Goal: Task Accomplishment & Management: Complete application form

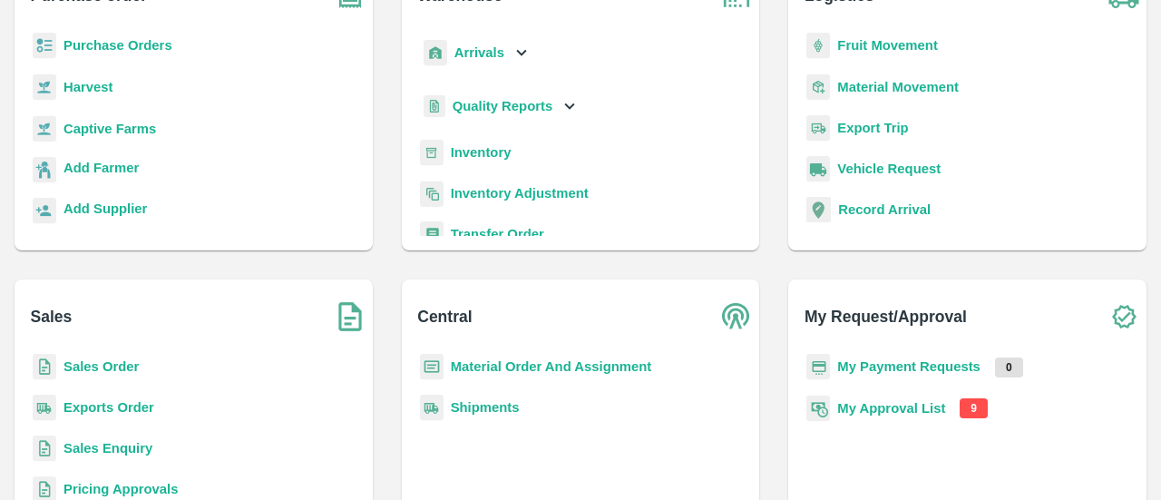
scroll to position [239, 0]
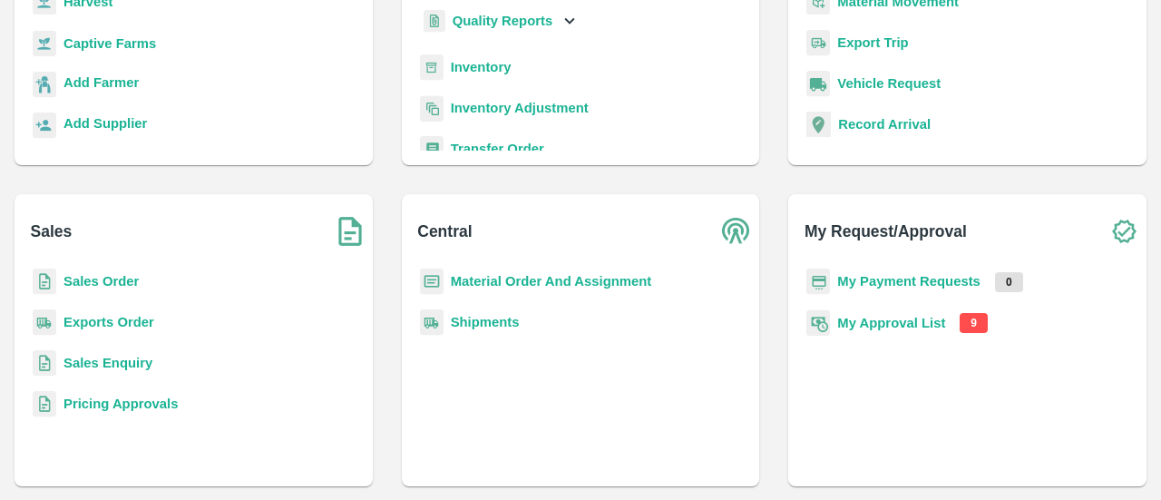
click at [908, 324] on b "My Approval List" at bounding box center [891, 323] width 108 height 15
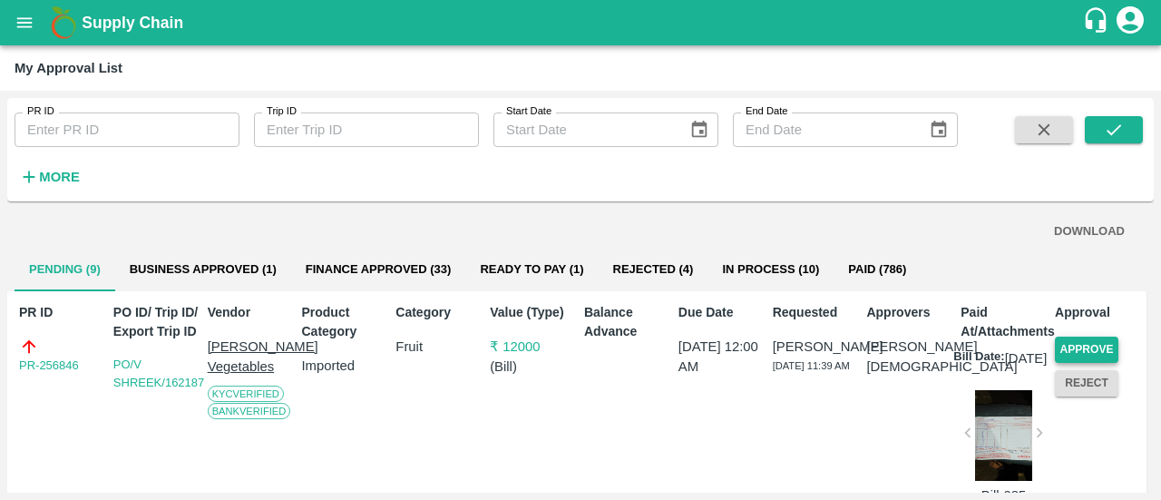
click at [1101, 349] on button "Approve" at bounding box center [1087, 350] width 64 height 26
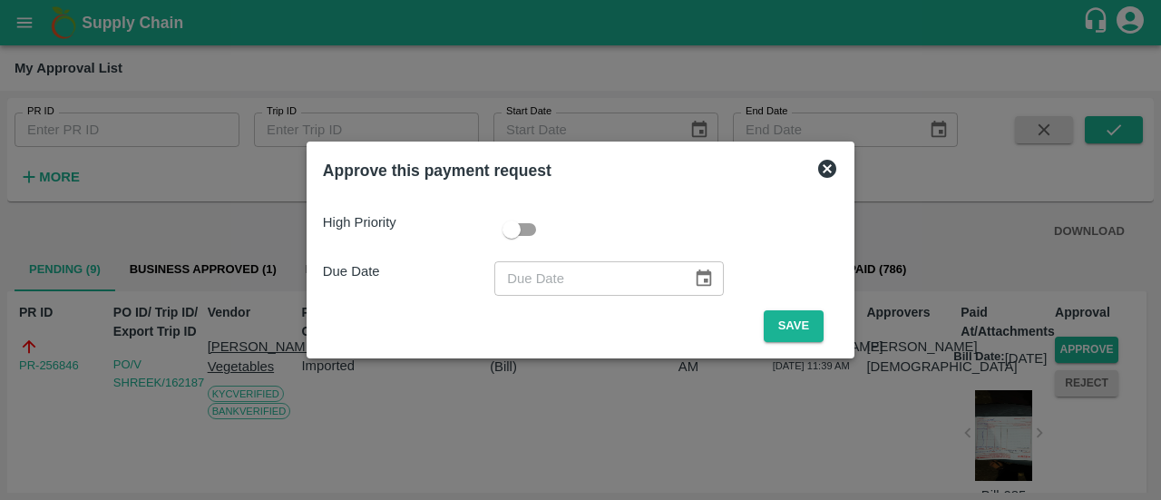
click at [533, 232] on input "checkbox" at bounding box center [511, 229] width 103 height 34
checkbox input "true"
click at [697, 271] on icon "Choose date" at bounding box center [704, 277] width 15 height 17
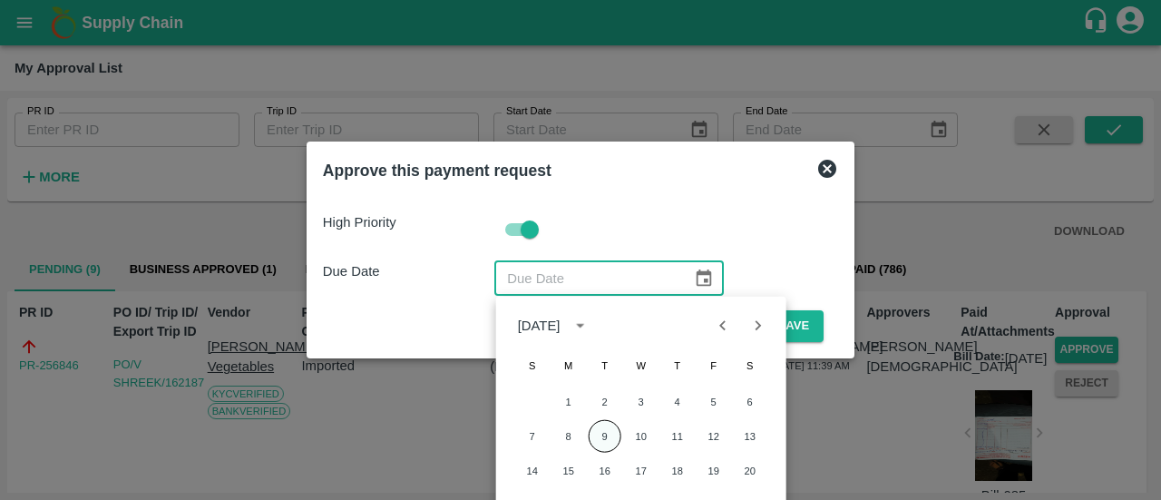
click at [610, 431] on button "9" at bounding box center [605, 436] width 33 height 33
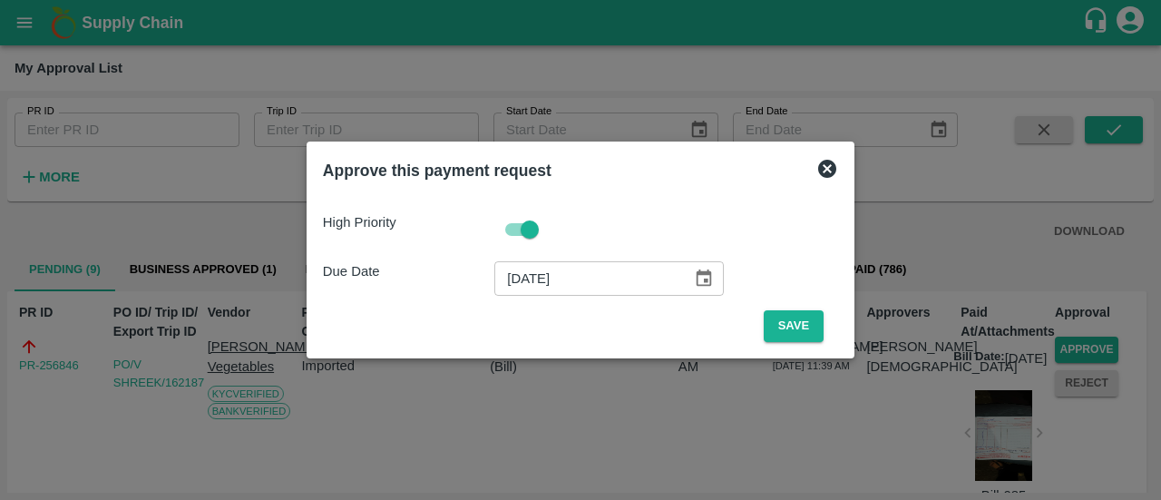
type input "[DATE]"
click at [793, 320] on button "Save" at bounding box center [794, 326] width 60 height 32
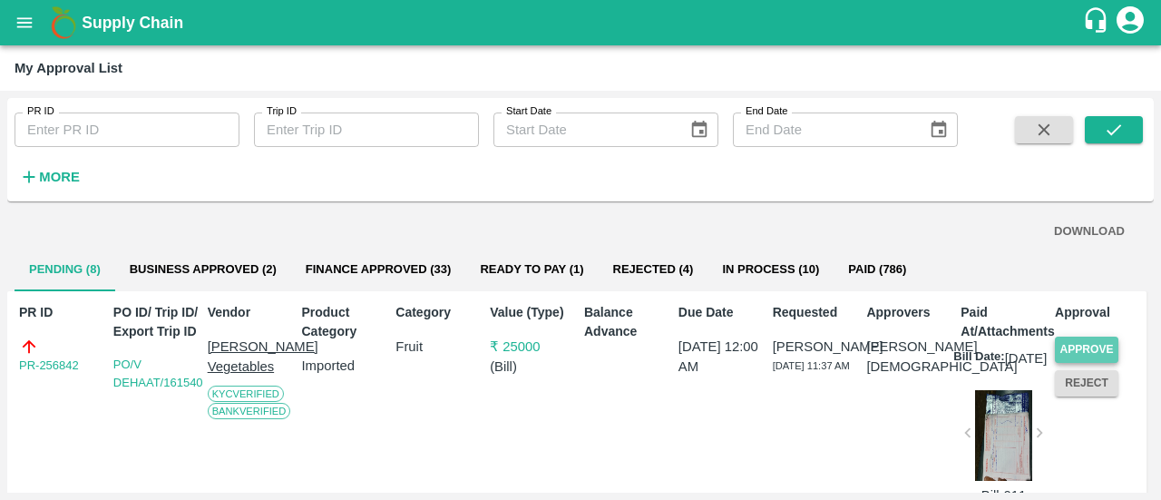
click at [1100, 354] on button "Approve" at bounding box center [1087, 350] width 64 height 26
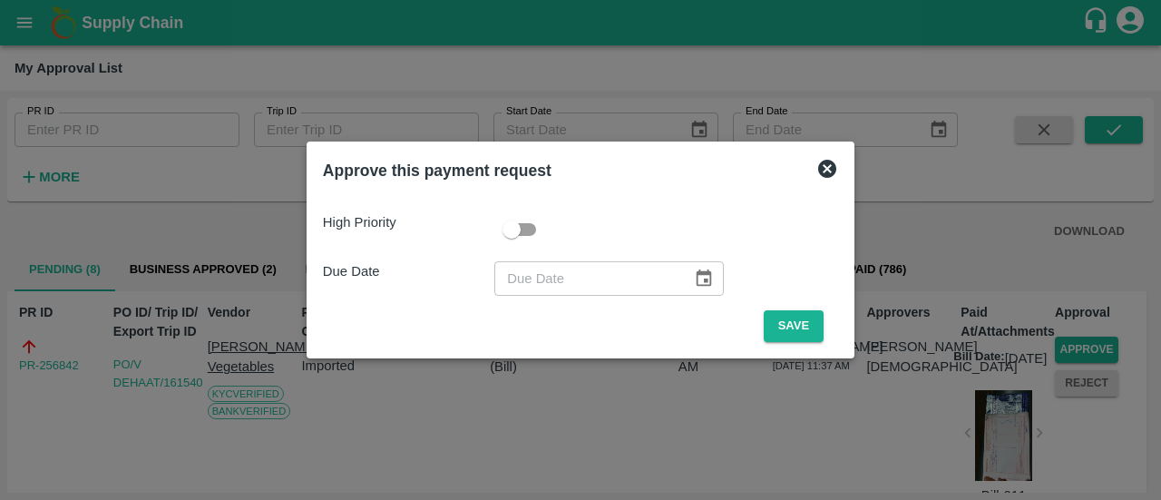
click at [529, 229] on input "checkbox" at bounding box center [511, 229] width 103 height 34
checkbox input "true"
click at [711, 273] on button "Choose date" at bounding box center [704, 278] width 34 height 34
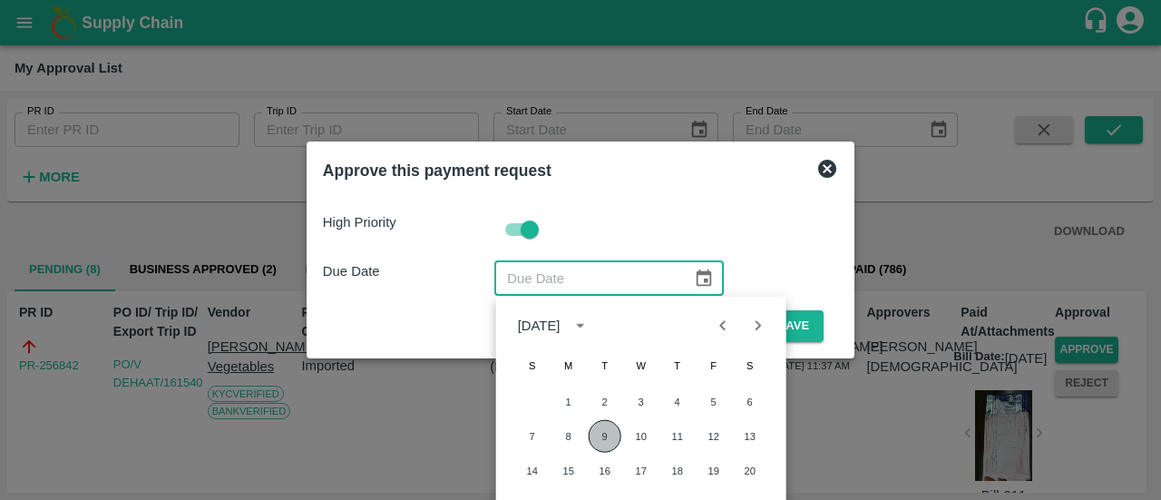
click at [608, 431] on button "9" at bounding box center [605, 436] width 33 height 33
type input "[DATE]"
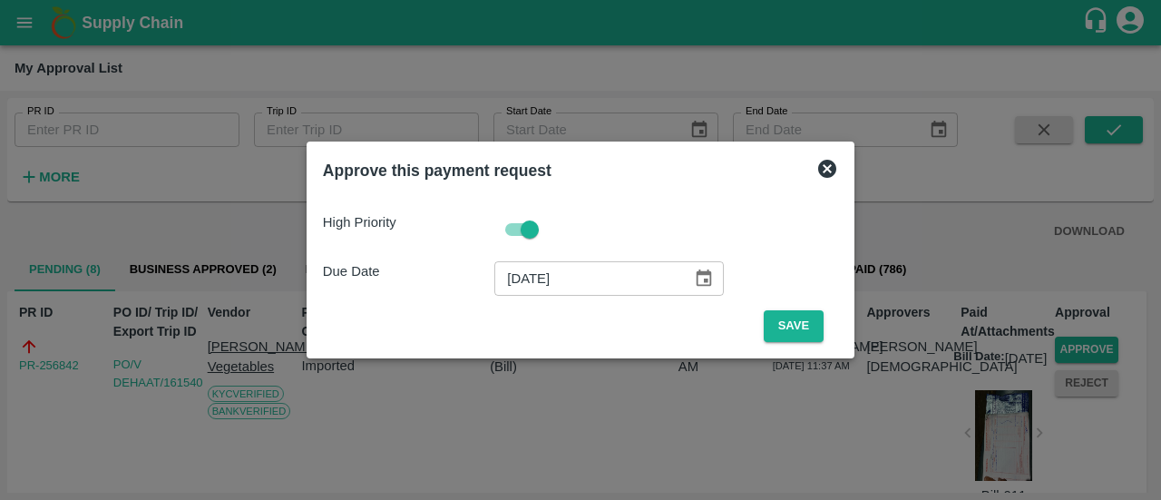
click at [820, 325] on span "Save" at bounding box center [793, 326] width 89 height 32
click at [788, 326] on button "Save" at bounding box center [794, 326] width 60 height 32
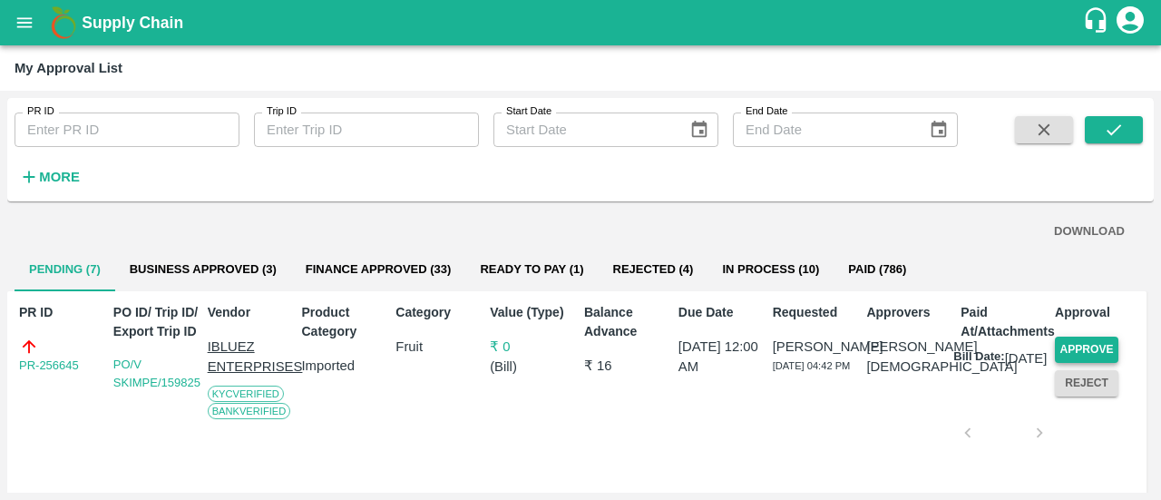
click at [1065, 352] on button "Approve" at bounding box center [1087, 350] width 64 height 26
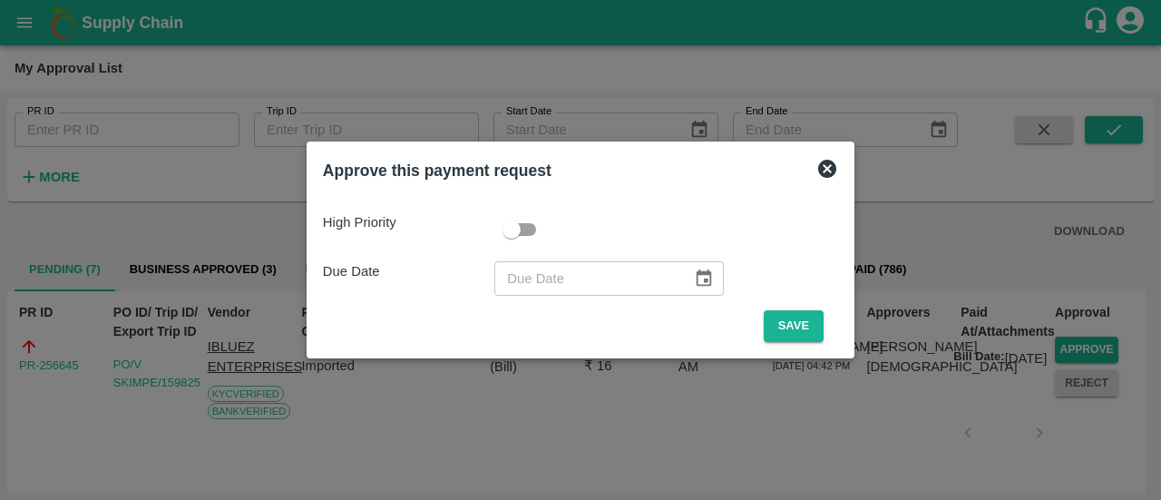
click at [535, 231] on input "checkbox" at bounding box center [511, 229] width 103 height 34
checkbox input "true"
click at [704, 282] on icon "Choose date" at bounding box center [704, 277] width 15 height 17
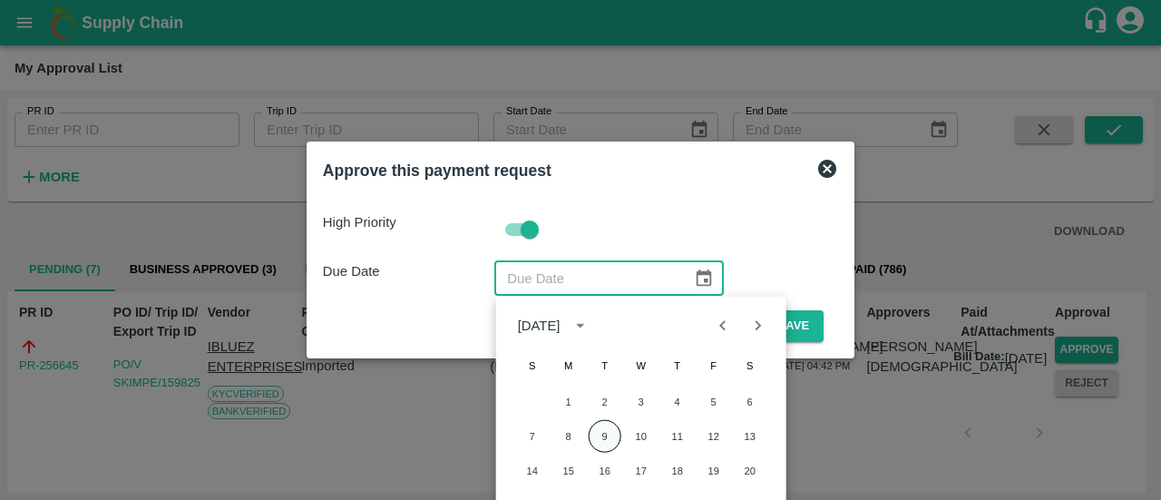
click at [597, 442] on button "9" at bounding box center [605, 436] width 33 height 33
type input "[DATE]"
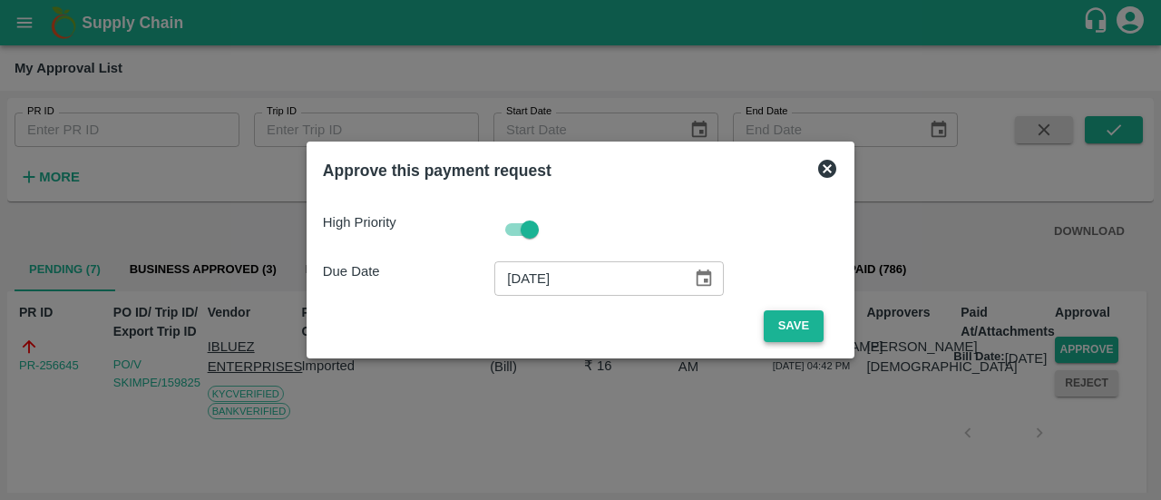
click at [794, 331] on button "Save" at bounding box center [794, 326] width 60 height 32
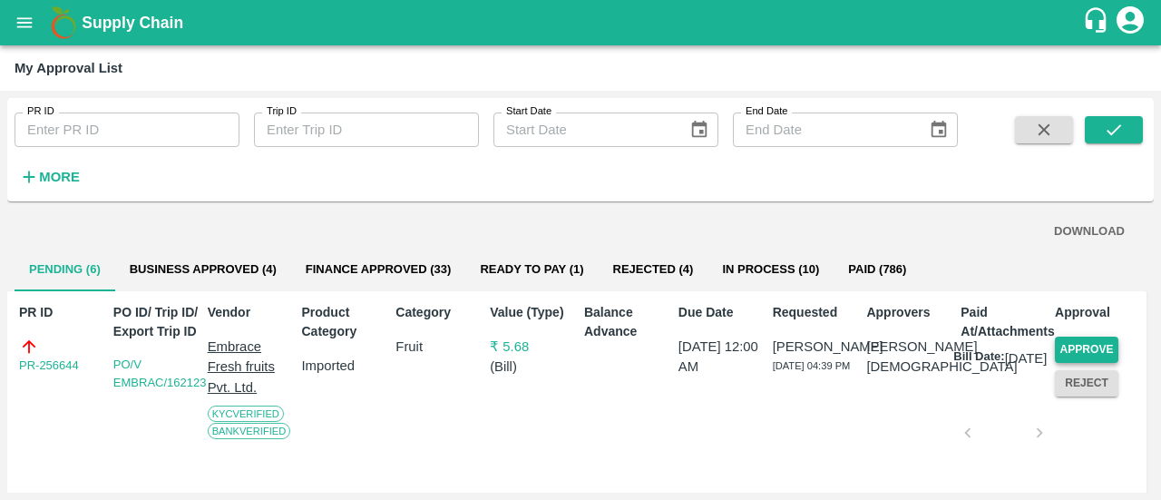
click at [1064, 349] on button "Approve" at bounding box center [1087, 350] width 64 height 26
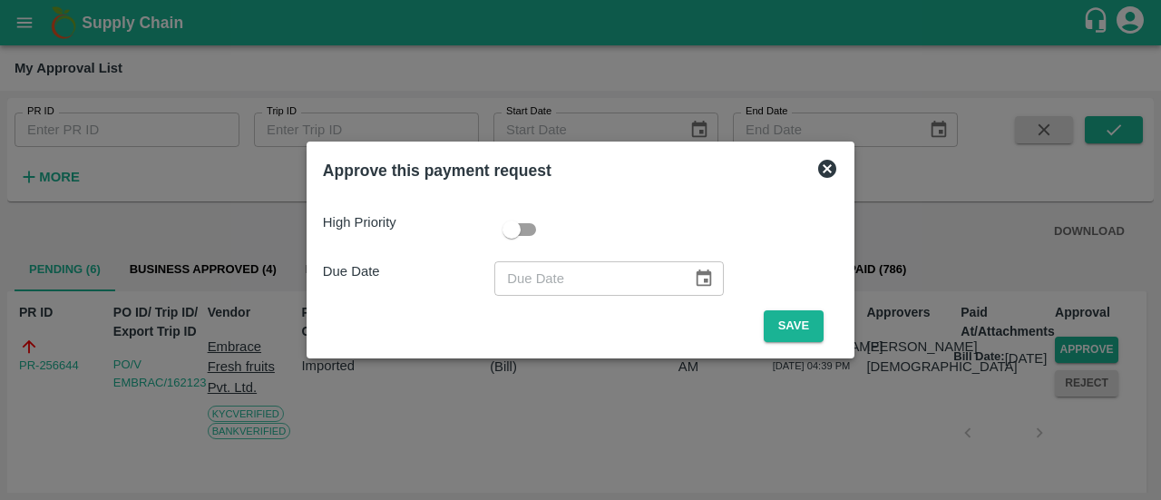
click at [531, 230] on input "checkbox" at bounding box center [511, 229] width 103 height 34
checkbox input "true"
click at [700, 284] on icon "Choose date" at bounding box center [704, 279] width 20 height 20
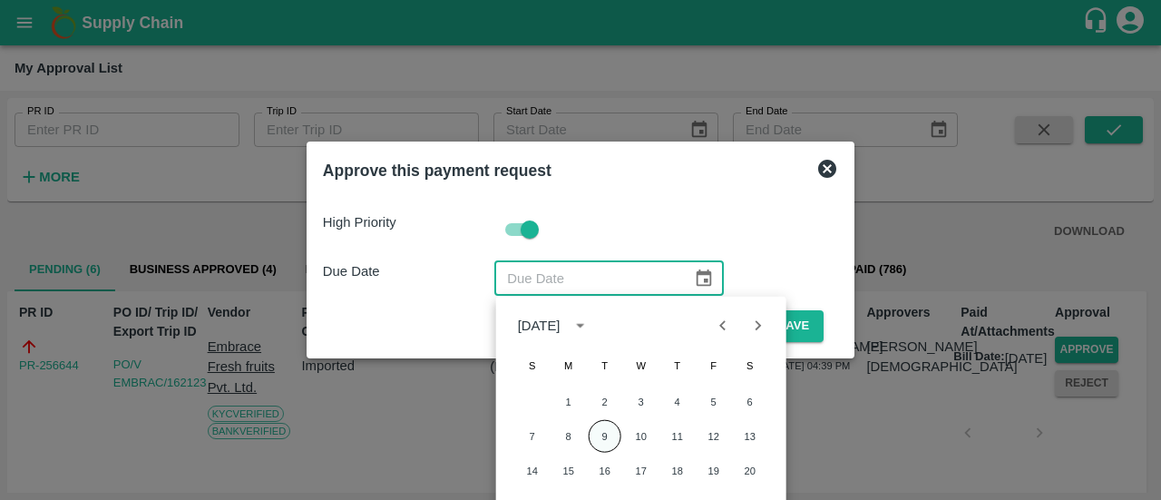
click at [610, 435] on button "9" at bounding box center [605, 436] width 33 height 33
type input "[DATE]"
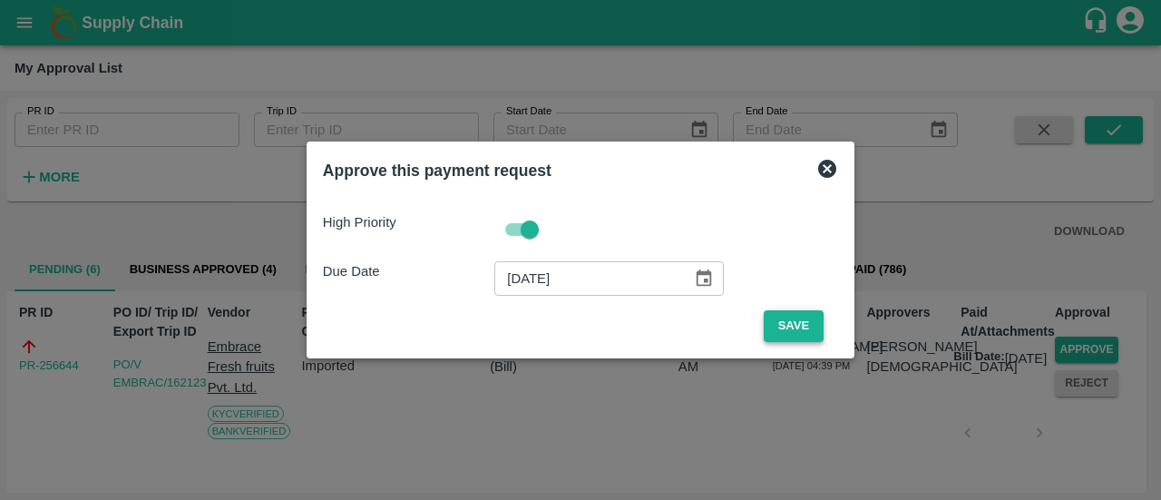
click at [787, 331] on button "Save" at bounding box center [794, 326] width 60 height 32
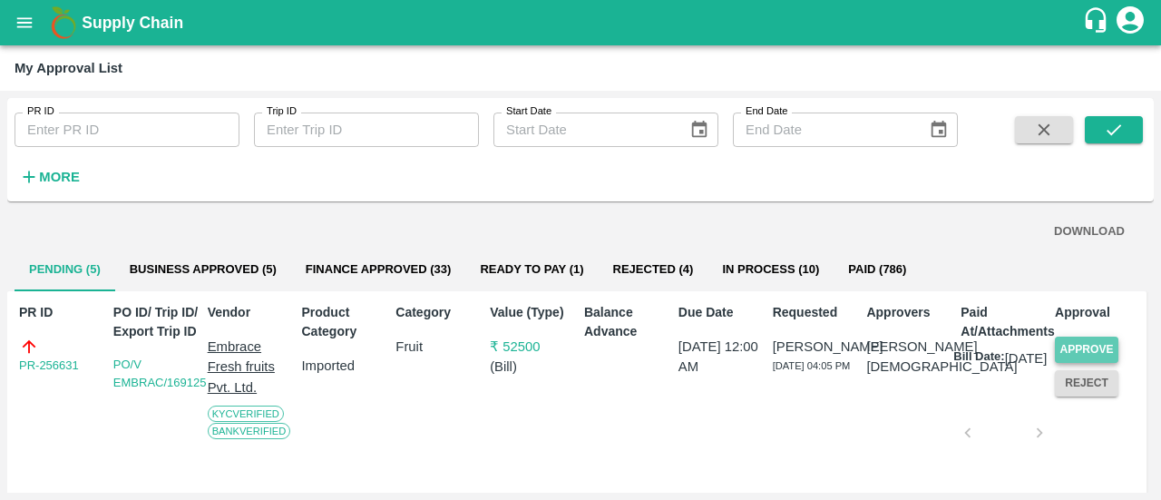
click at [1098, 346] on button "Approve" at bounding box center [1087, 350] width 64 height 26
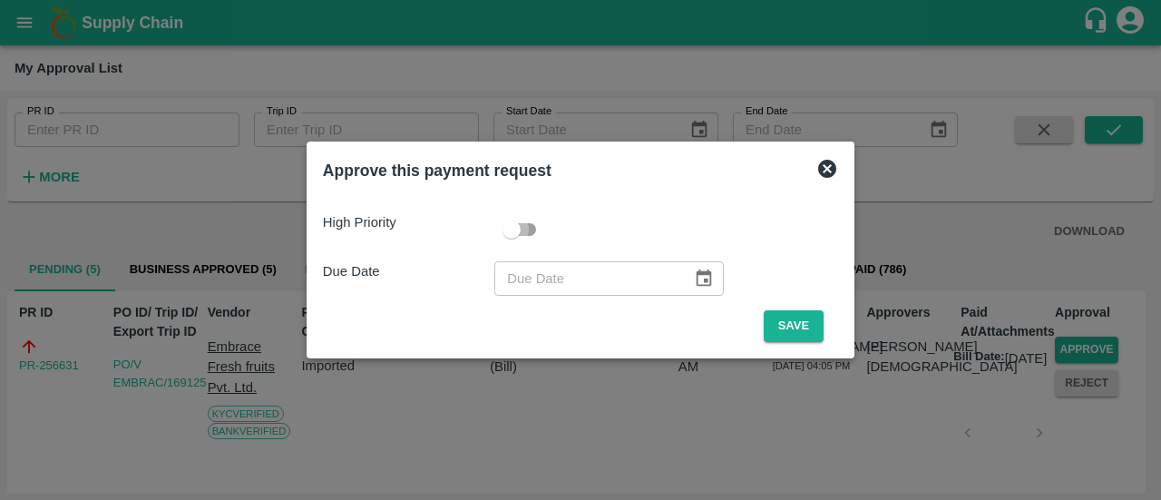
click at [528, 226] on input "checkbox" at bounding box center [511, 229] width 103 height 34
checkbox input "true"
click at [687, 279] on button "Choose date" at bounding box center [704, 278] width 34 height 34
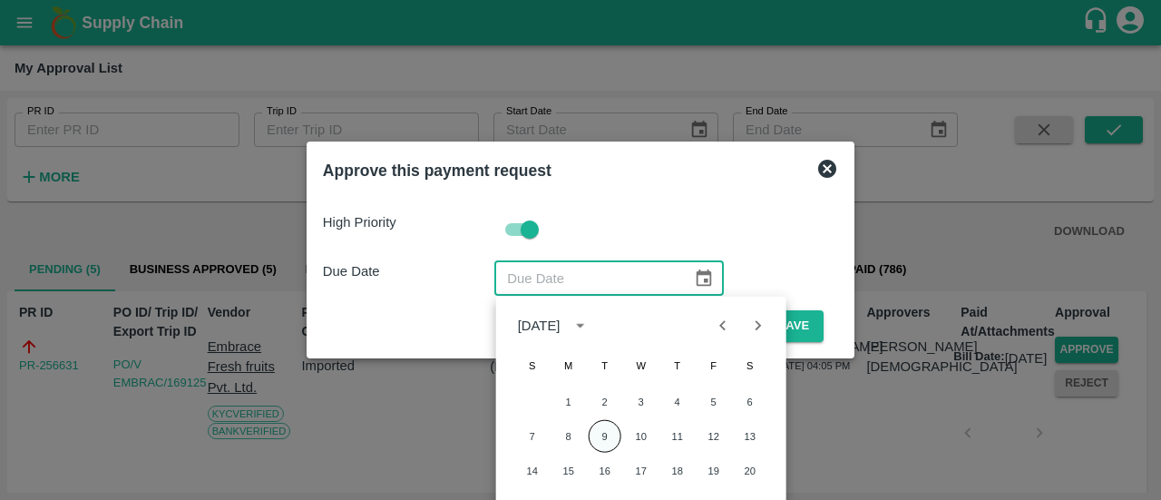
click at [617, 435] on button "9" at bounding box center [605, 436] width 33 height 33
type input "[DATE]"
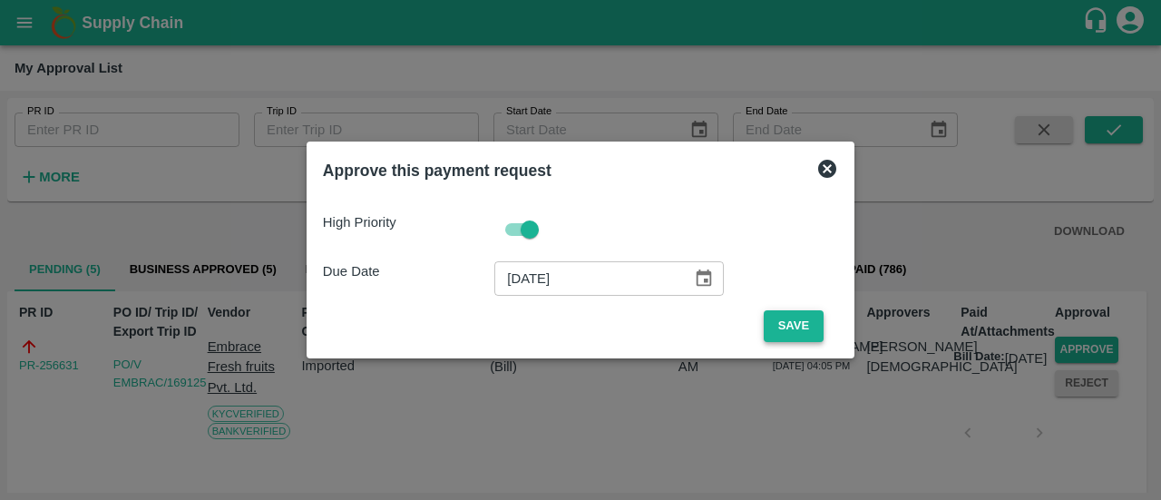
click at [802, 335] on button "Save" at bounding box center [794, 326] width 60 height 32
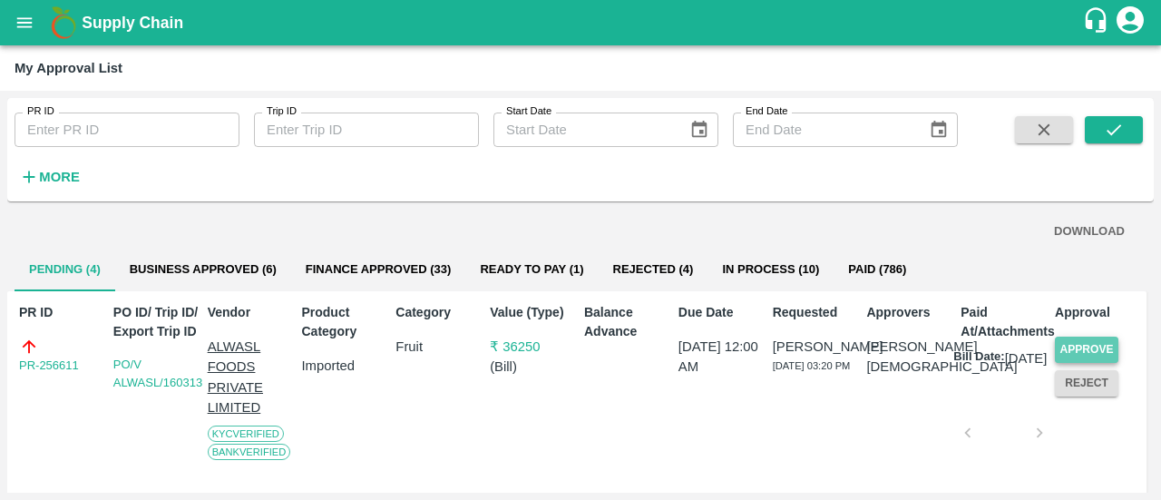
click at [1095, 340] on button "Approve" at bounding box center [1087, 350] width 64 height 26
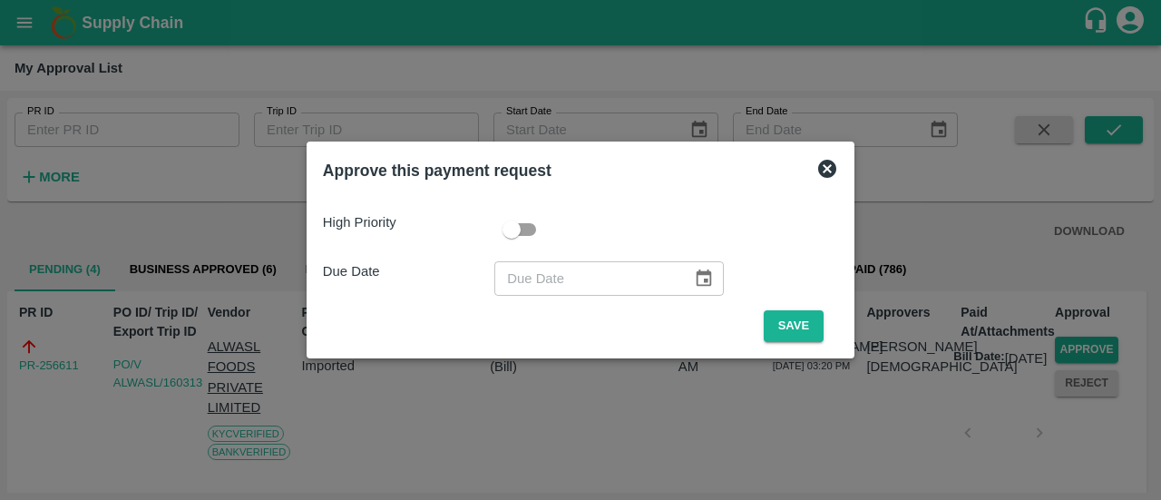
click at [537, 228] on input "checkbox" at bounding box center [511, 229] width 103 height 34
checkbox input "true"
click at [700, 279] on icon "Choose date" at bounding box center [704, 279] width 20 height 20
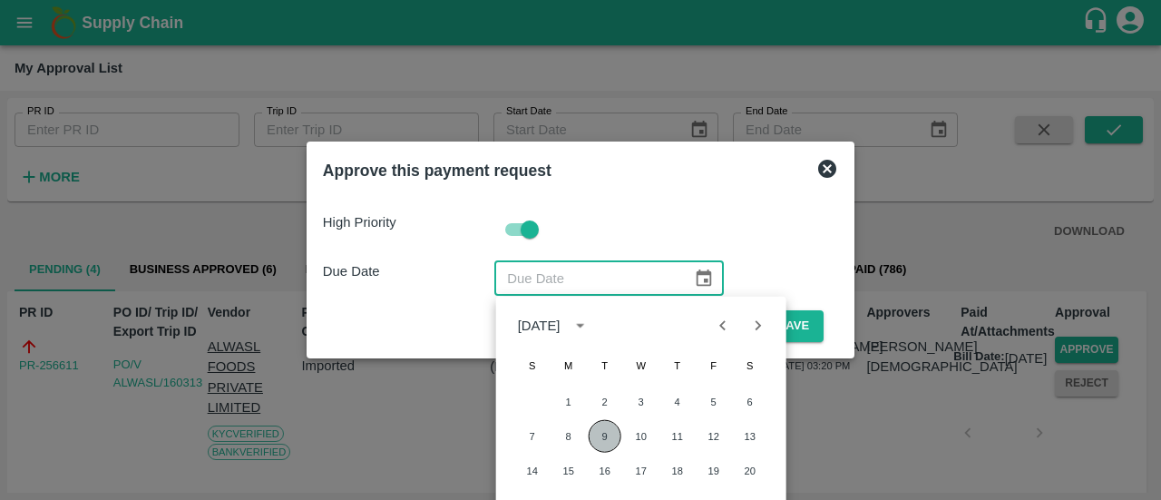
click at [601, 430] on button "9" at bounding box center [605, 436] width 33 height 33
type input "[DATE]"
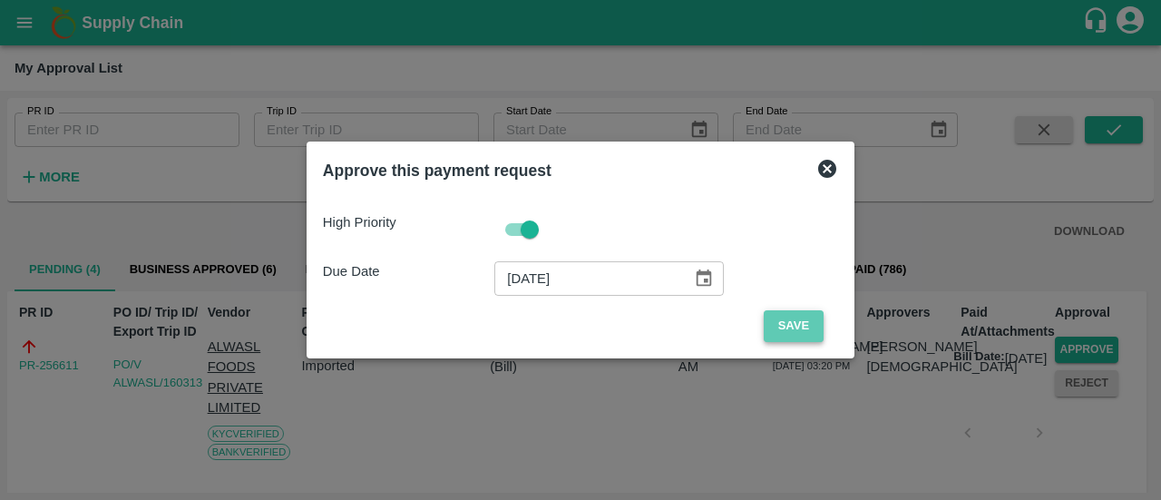
click at [793, 332] on button "Save" at bounding box center [794, 326] width 60 height 32
click at [811, 330] on button "Save" at bounding box center [794, 326] width 60 height 32
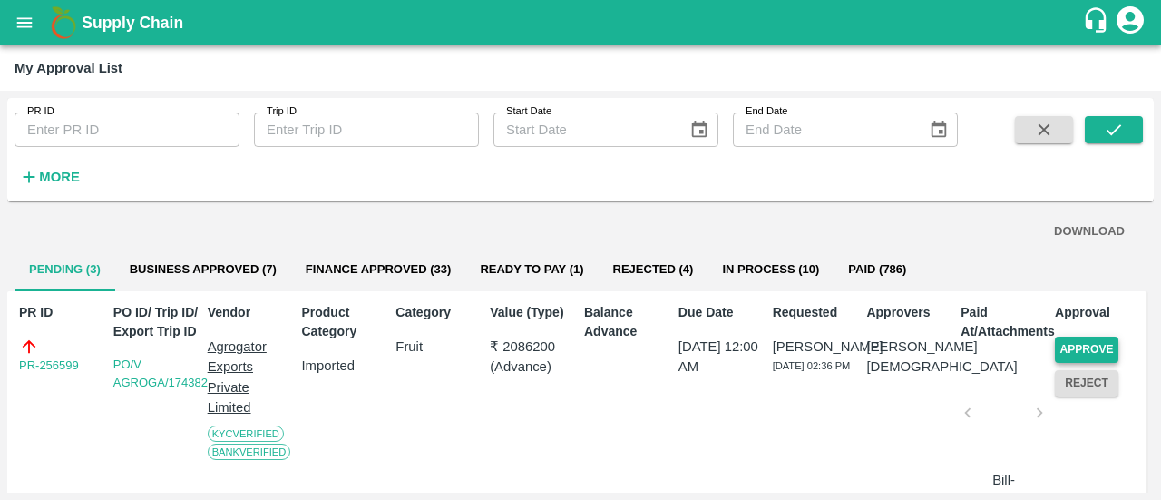
click at [1081, 347] on button "Approve" at bounding box center [1087, 350] width 64 height 26
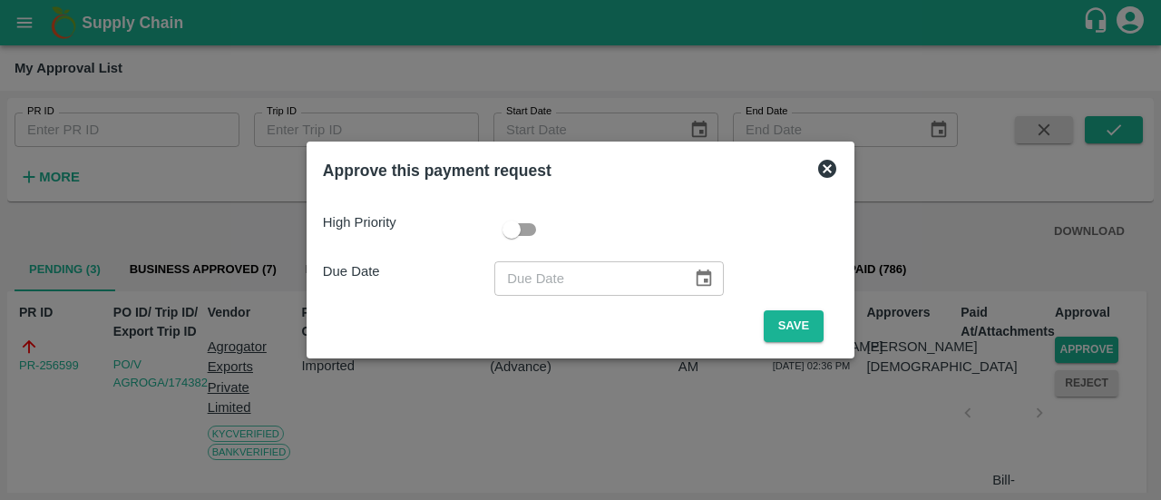
click at [530, 231] on input "checkbox" at bounding box center [511, 229] width 103 height 34
checkbox input "true"
click at [697, 278] on icon "Choose date" at bounding box center [704, 279] width 20 height 20
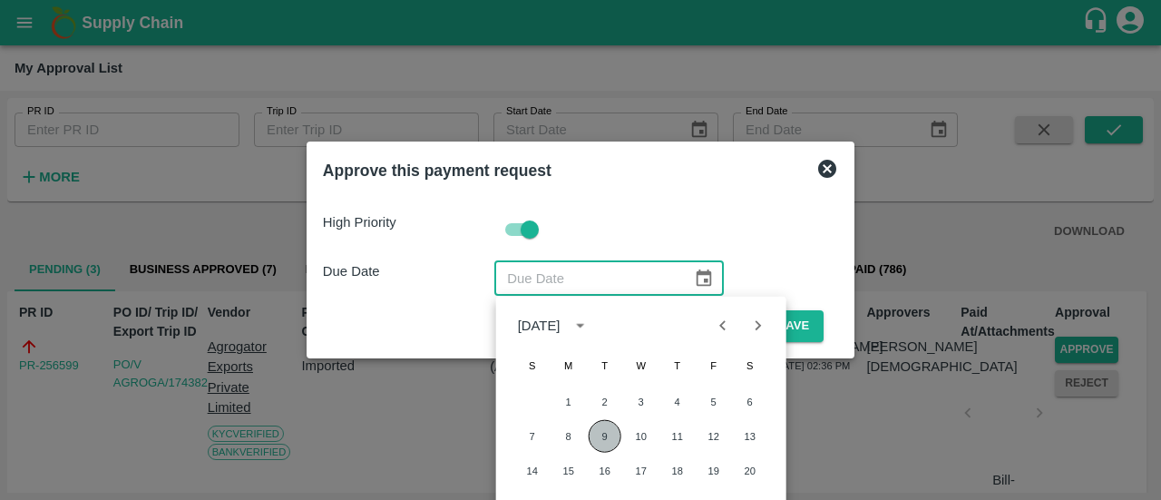
click at [602, 432] on button "9" at bounding box center [605, 436] width 33 height 33
type input "[DATE]"
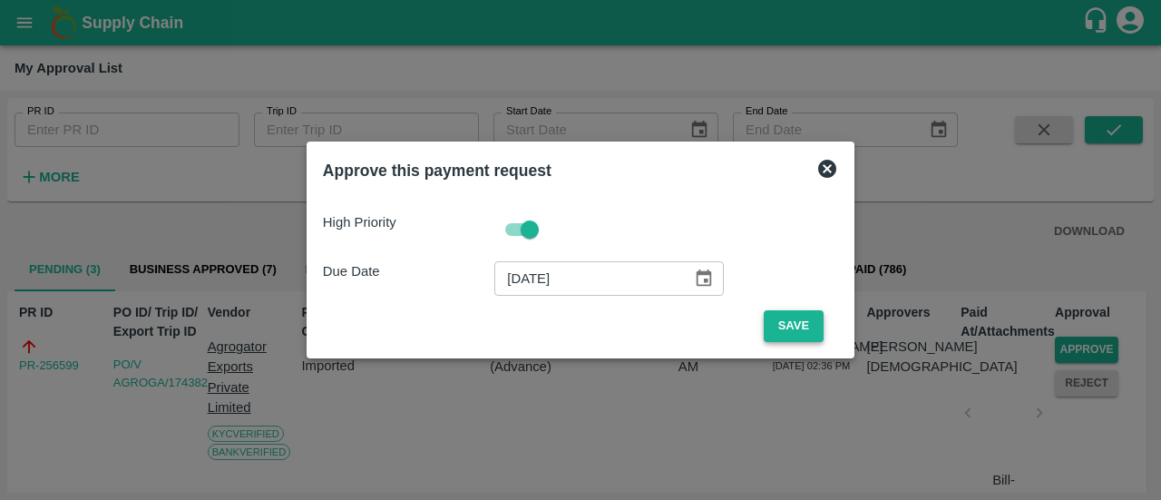
click at [787, 322] on button "Save" at bounding box center [794, 326] width 60 height 32
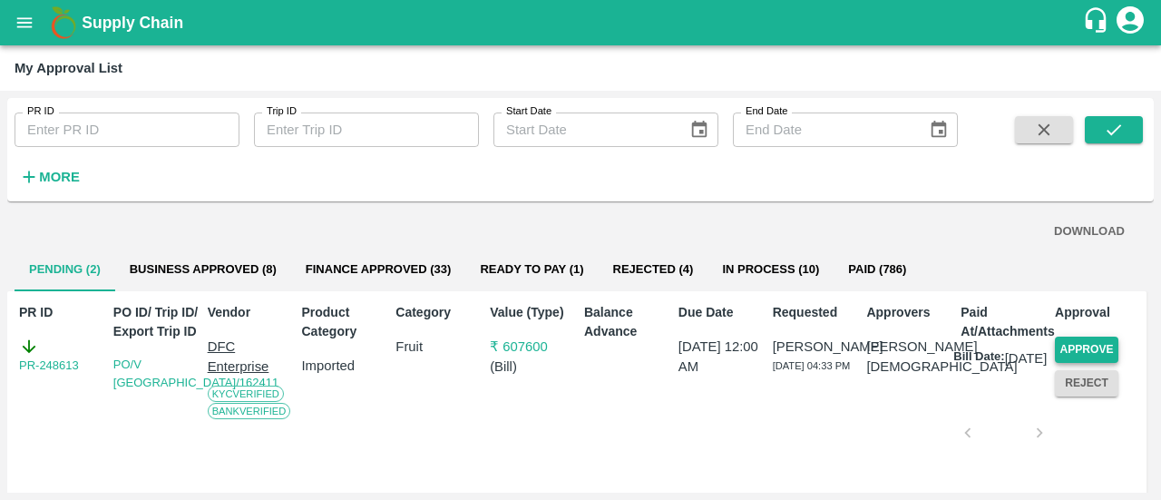
click at [1080, 352] on button "Approve" at bounding box center [1087, 350] width 64 height 26
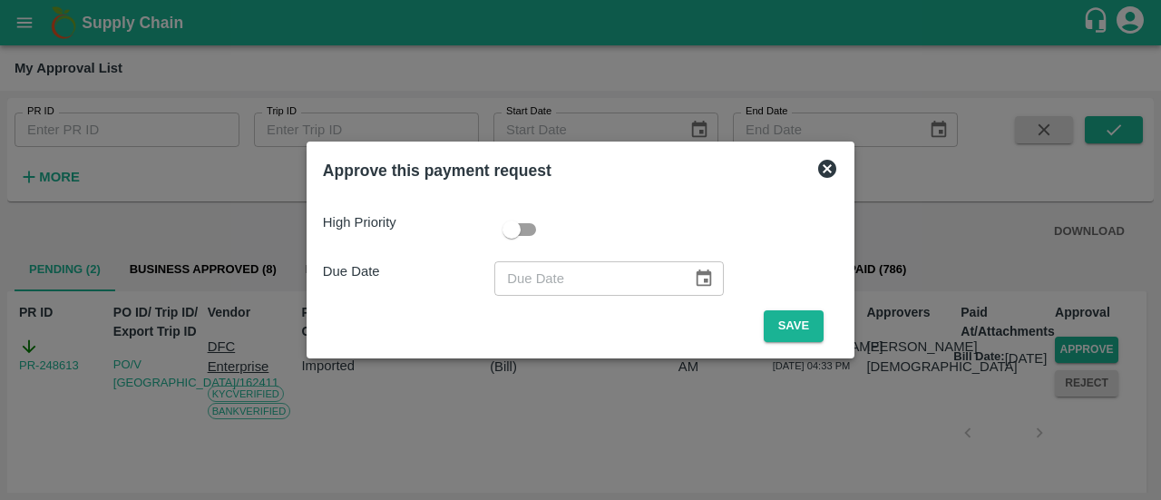
click at [529, 228] on input "checkbox" at bounding box center [511, 229] width 103 height 34
checkbox input "true"
click at [699, 273] on icon "Choose date" at bounding box center [704, 277] width 15 height 17
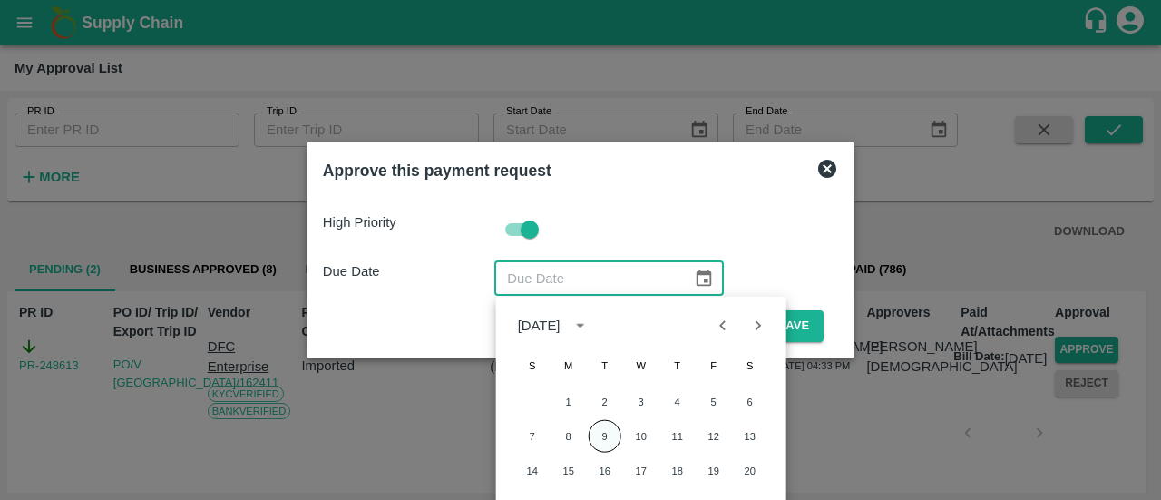
click at [604, 441] on button "9" at bounding box center [605, 436] width 33 height 33
type input "[DATE]"
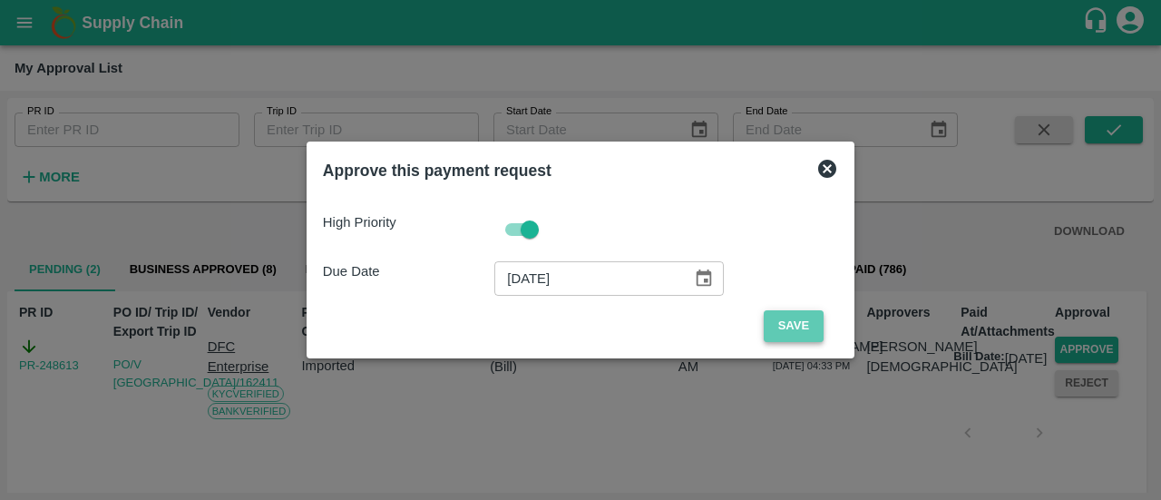
click at [794, 324] on button "Save" at bounding box center [794, 326] width 60 height 32
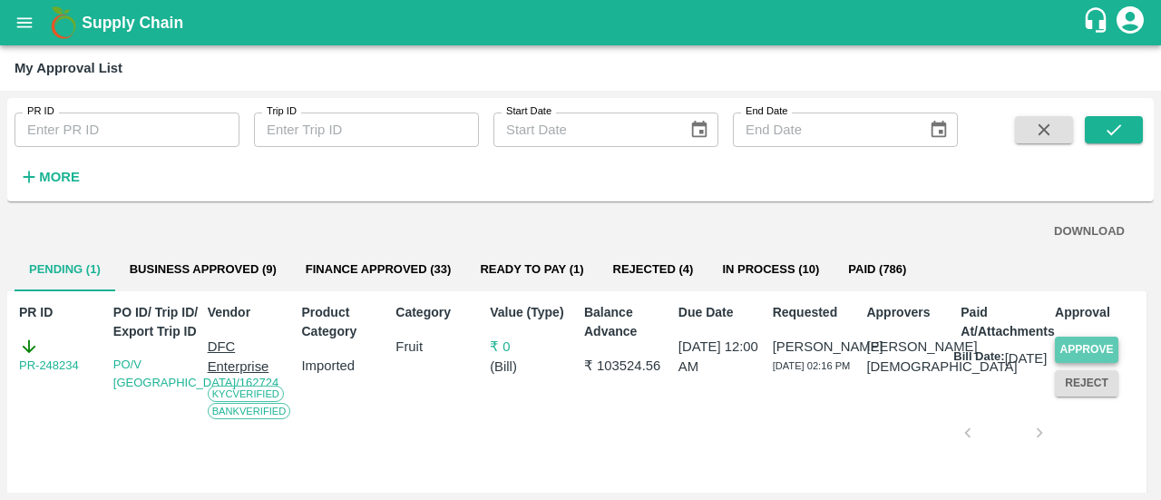
click at [1096, 347] on button "Approve" at bounding box center [1087, 350] width 64 height 26
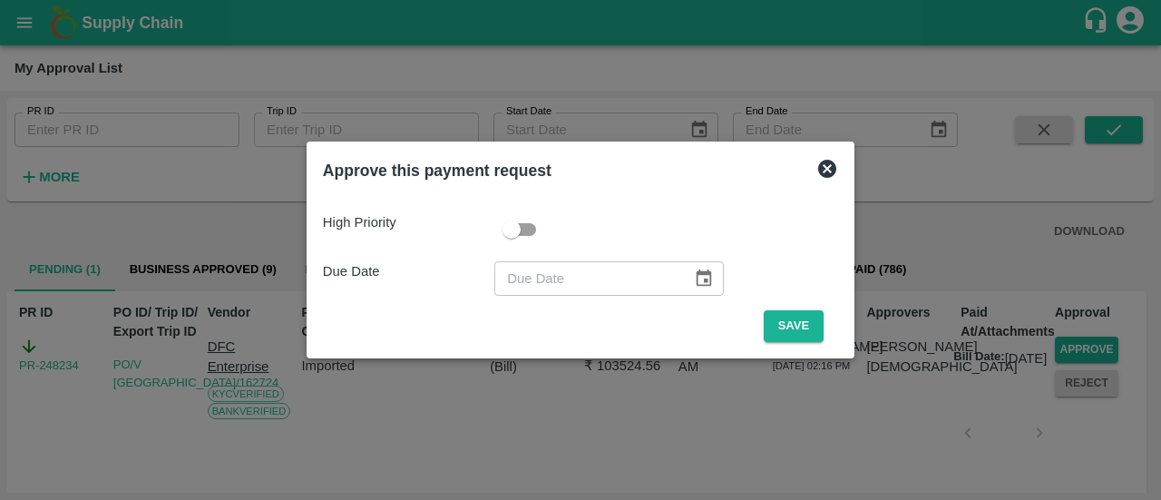
click at [532, 230] on input "checkbox" at bounding box center [511, 229] width 103 height 34
checkbox input "true"
click at [695, 288] on icon "Choose date" at bounding box center [704, 279] width 20 height 20
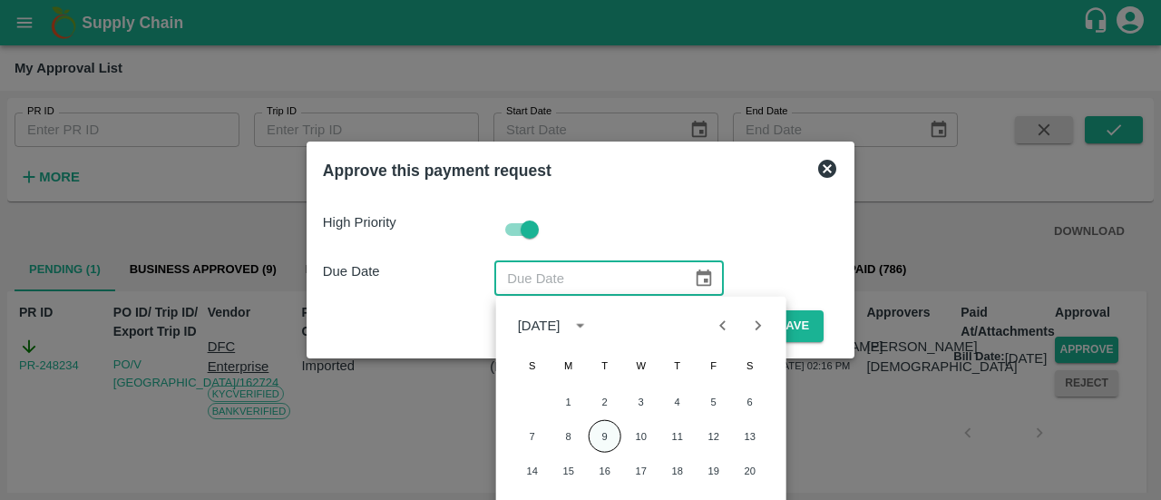
click at [597, 434] on button "9" at bounding box center [605, 436] width 33 height 33
type input "[DATE]"
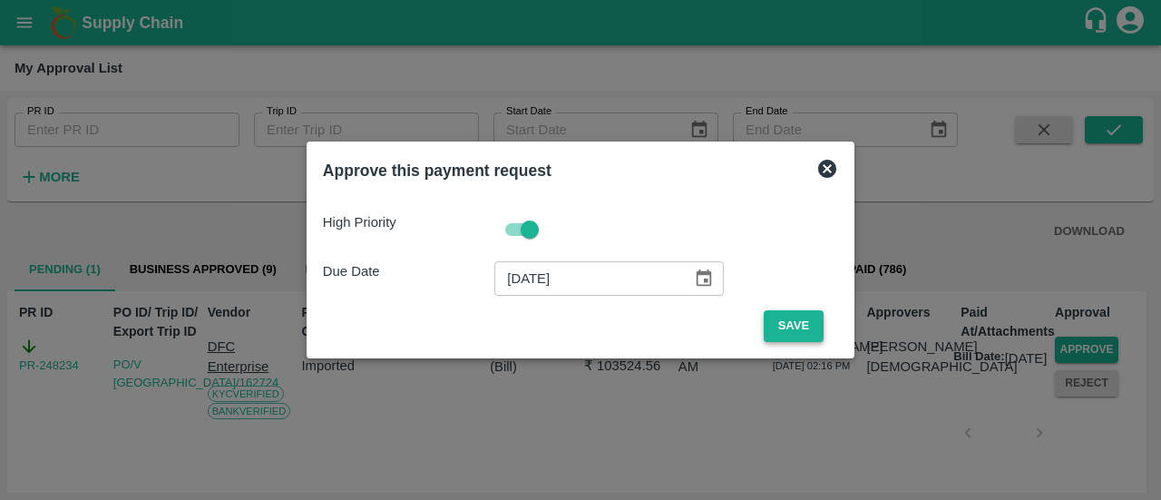
click at [791, 326] on button "Save" at bounding box center [794, 326] width 60 height 32
